Goal: Complete application form

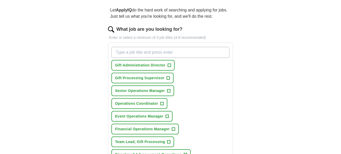
scroll to position [52, 0]
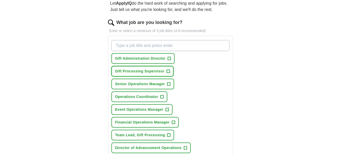
click at [132, 69] on span "Gift Processing Supervisor" at bounding box center [139, 70] width 49 height 5
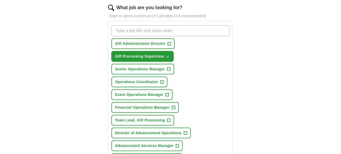
scroll to position [78, 0]
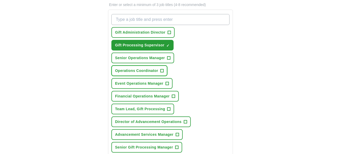
click at [133, 68] on span "Operations Coordinator" at bounding box center [136, 70] width 43 height 5
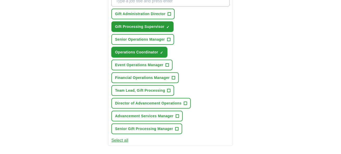
scroll to position [104, 0]
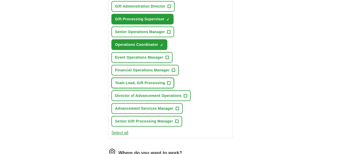
click at [139, 80] on span "Team Lead, Gift Processing" at bounding box center [140, 82] width 50 height 5
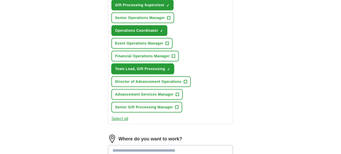
scroll to position [130, 0]
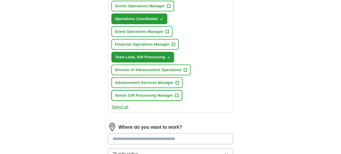
click at [126, 93] on span "Senior Gift Processing Manager" at bounding box center [144, 95] width 58 height 5
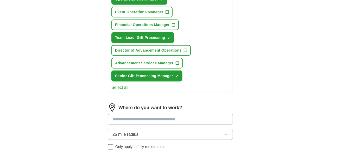
scroll to position [156, 0]
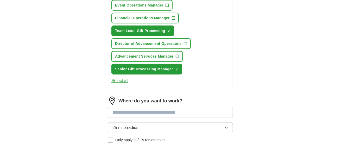
click at [141, 54] on span "Advancement Services Manager" at bounding box center [144, 56] width 59 height 5
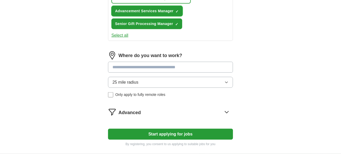
scroll to position [208, 0]
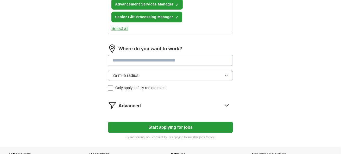
click at [134, 57] on input at bounding box center [170, 60] width 125 height 11
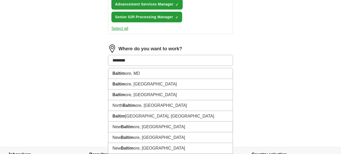
type input "*********"
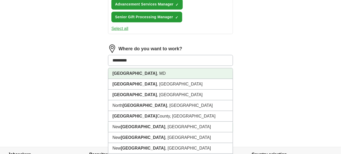
click at [132, 69] on li "[GEOGRAPHIC_DATA] , [GEOGRAPHIC_DATA]" at bounding box center [170, 73] width 124 height 11
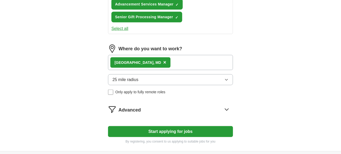
click at [127, 76] on span "25 mile radius" at bounding box center [125, 79] width 26 height 6
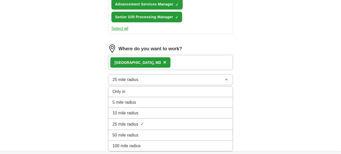
click at [126, 121] on span "25 mile radius" at bounding box center [125, 124] width 26 height 6
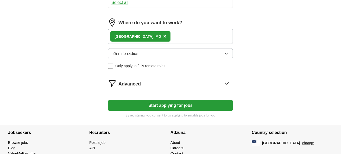
scroll to position [253, 0]
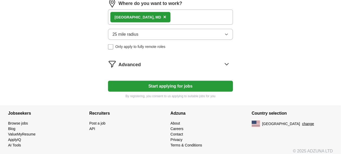
click at [162, 81] on button "Start applying for jobs" at bounding box center [170, 86] width 125 height 11
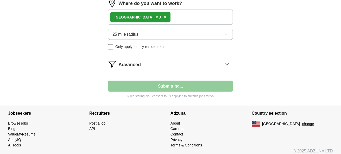
select select "**"
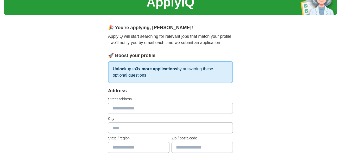
scroll to position [52, 0]
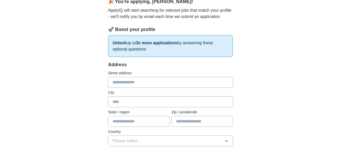
click at [117, 82] on input "text" at bounding box center [170, 82] width 125 height 11
type input "**********"
type input "******"
type input "**"
type input "*****"
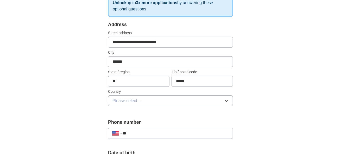
scroll to position [104, 0]
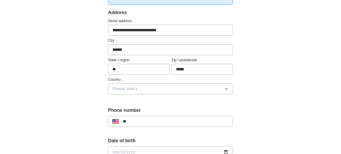
click at [121, 87] on span "Please select..." at bounding box center [126, 89] width 28 height 6
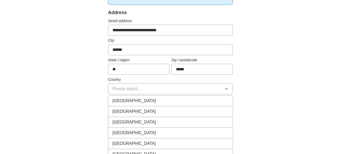
click at [124, 108] on span "[GEOGRAPHIC_DATA]" at bounding box center [133, 111] width 43 height 6
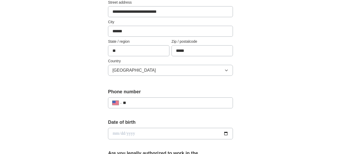
scroll to position [130, 0]
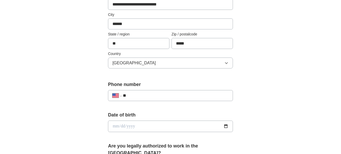
click at [141, 94] on input "**" at bounding box center [176, 95] width 106 height 6
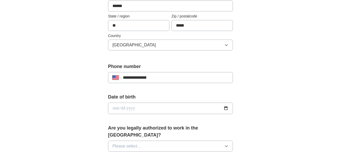
scroll to position [156, 0]
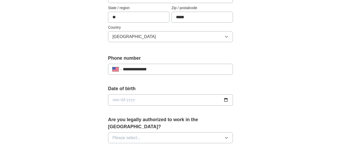
type input "**********"
click at [152, 99] on input "date" at bounding box center [170, 99] width 125 height 11
click at [225, 99] on input "date" at bounding box center [170, 99] width 125 height 11
click at [124, 99] on input "date" at bounding box center [170, 99] width 125 height 11
click at [114, 97] on input "date" at bounding box center [170, 99] width 125 height 11
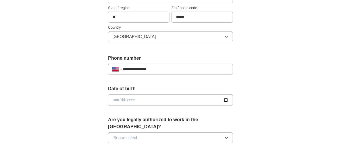
click at [114, 97] on input "date" at bounding box center [170, 99] width 125 height 11
type input "**********"
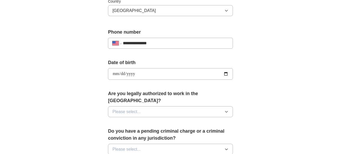
click at [145, 106] on button "Please select..." at bounding box center [170, 111] width 125 height 11
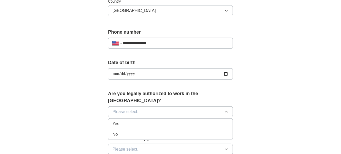
click at [119, 120] on span "Yes" at bounding box center [115, 123] width 7 height 6
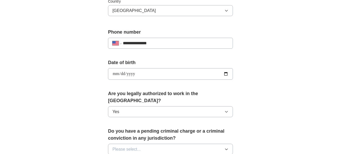
scroll to position [208, 0]
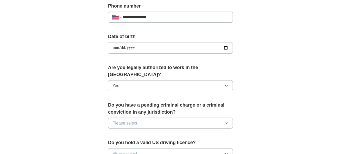
click at [119, 120] on span "Please select..." at bounding box center [126, 123] width 28 height 6
click at [117, 143] on span "No" at bounding box center [114, 146] width 5 height 6
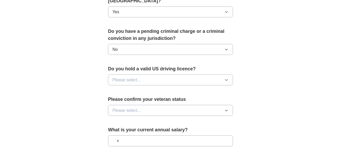
scroll to position [286, 0]
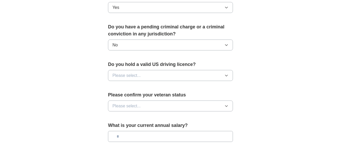
click at [132, 72] on span "Please select..." at bounding box center [126, 75] width 28 height 6
click at [127, 84] on div "Yes" at bounding box center [170, 87] width 116 height 6
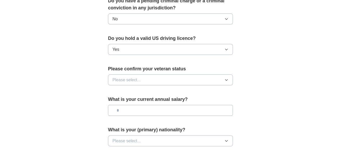
click at [126, 77] on span "Please select..." at bounding box center [126, 80] width 28 height 6
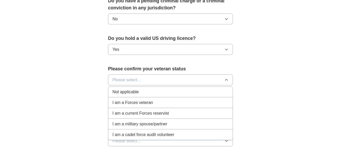
click at [130, 89] on span "Not applicable" at bounding box center [125, 92] width 26 height 6
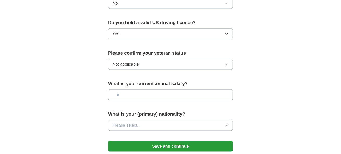
scroll to position [338, 0]
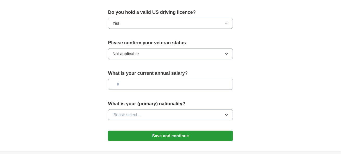
click at [129, 79] on input "text" at bounding box center [170, 84] width 125 height 11
click at [129, 80] on input "text" at bounding box center [170, 84] width 125 height 11
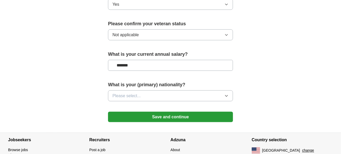
scroll to position [364, 0]
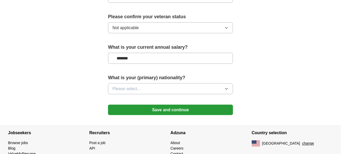
type input "*******"
click at [140, 86] on span "Please select..." at bounding box center [126, 89] width 28 height 6
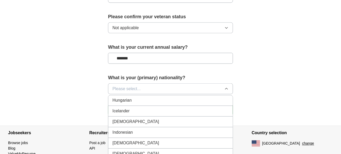
scroll to position [832, 0]
click at [125, 118] on div "[DEMOGRAPHIC_DATA]" at bounding box center [170, 121] width 116 height 6
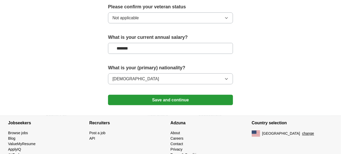
scroll to position [379, 0]
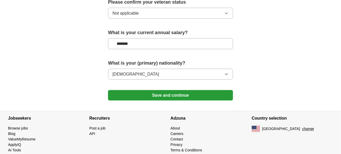
click at [172, 90] on button "Save and continue" at bounding box center [170, 95] width 125 height 10
